Goal: Information Seeking & Learning: Check status

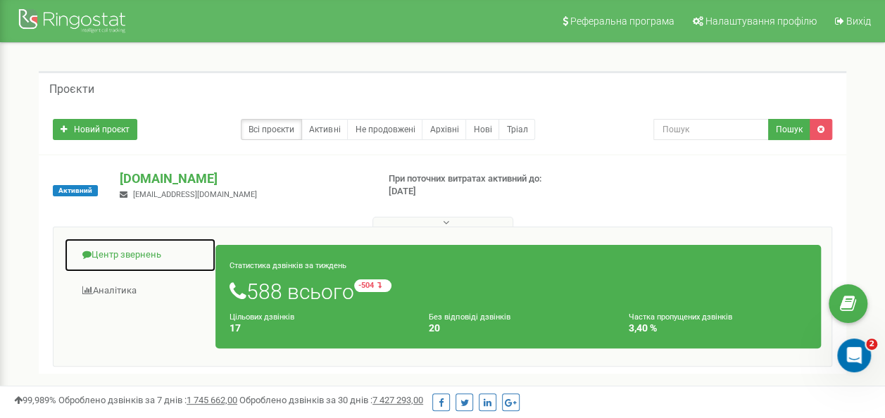
click at [139, 246] on link "Центр звернень" at bounding box center [140, 255] width 152 height 35
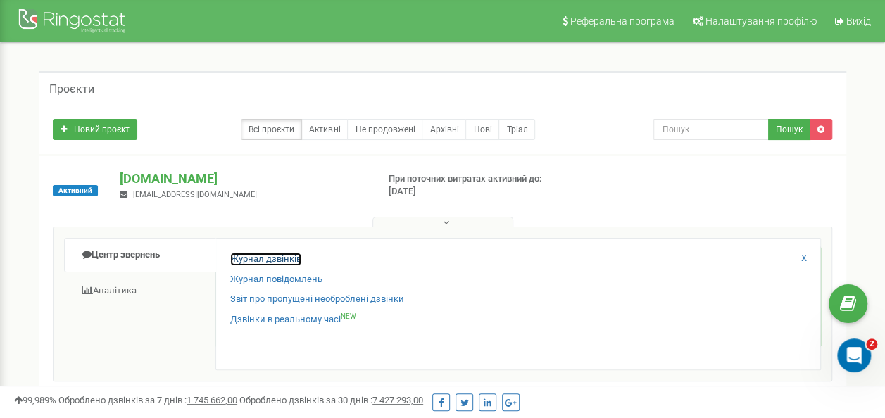
click at [261, 253] on link "Журнал дзвінків" at bounding box center [265, 259] width 71 height 13
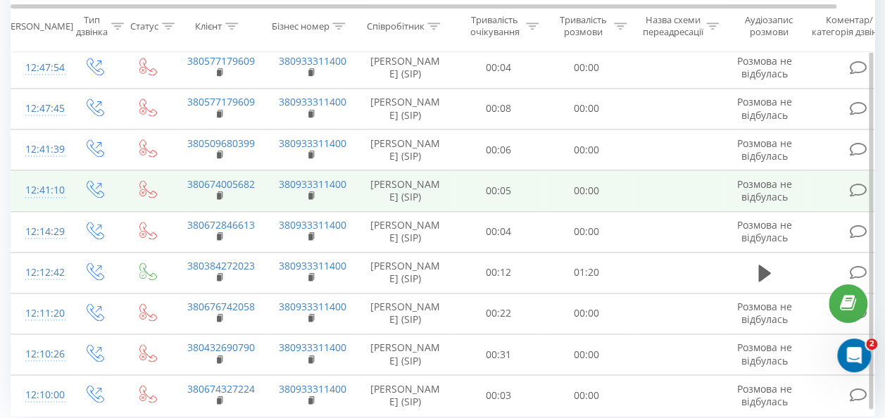
scroll to position [873, 0]
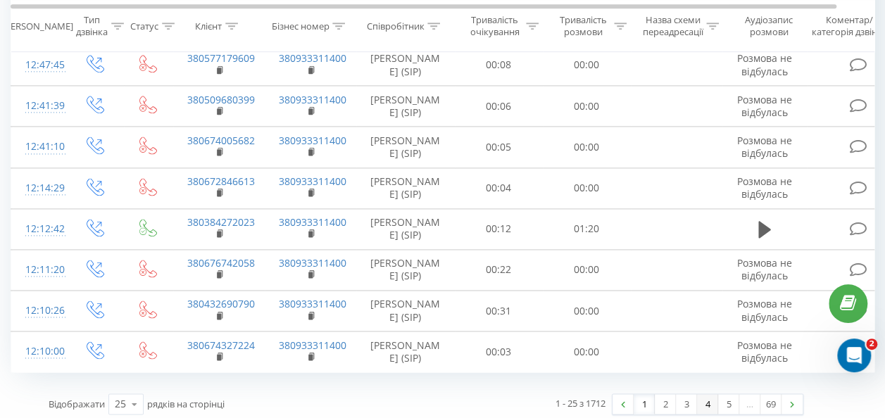
click at [707, 397] on link "4" at bounding box center [707, 404] width 21 height 20
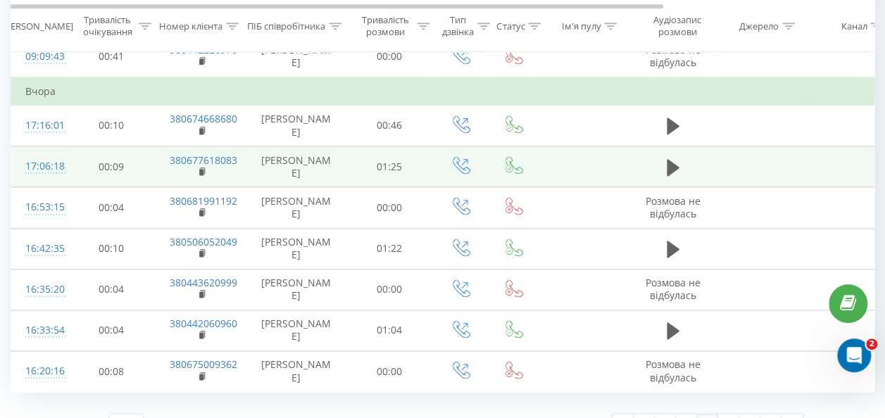
scroll to position [891, 0]
